Goal: Information Seeking & Learning: Learn about a topic

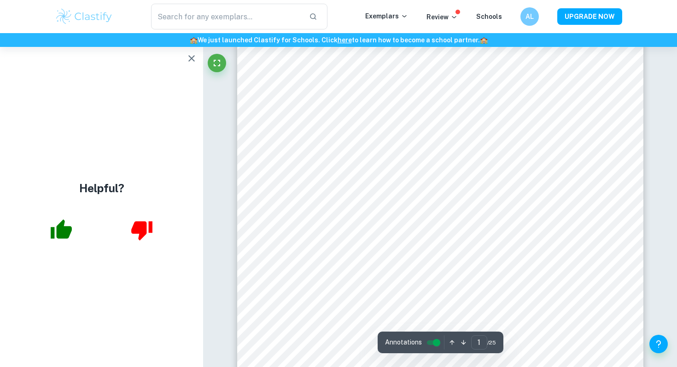
scroll to position [52, 0]
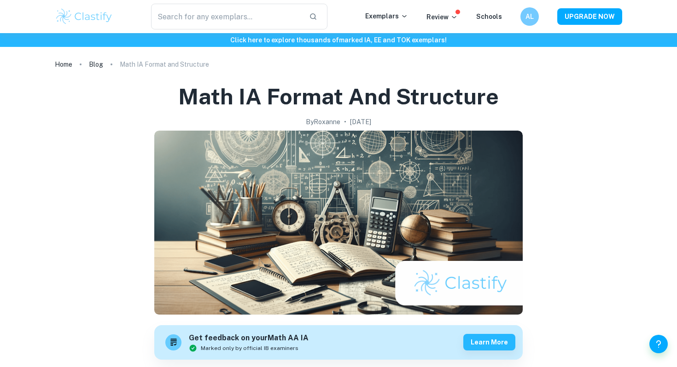
scroll to position [574, 0]
